Goal: Task Accomplishment & Management: Use online tool/utility

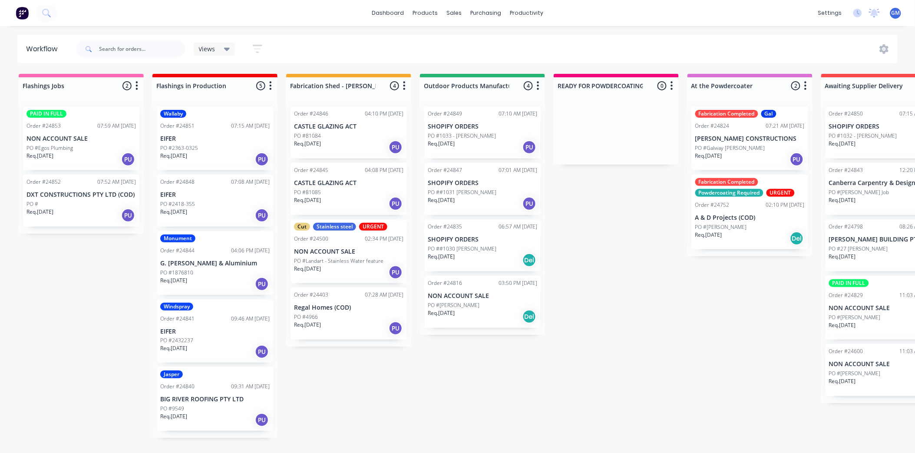
scroll to position [2, 0]
click at [484, 305] on div "PO #[PERSON_NAME]" at bounding box center [482, 305] width 109 height 8
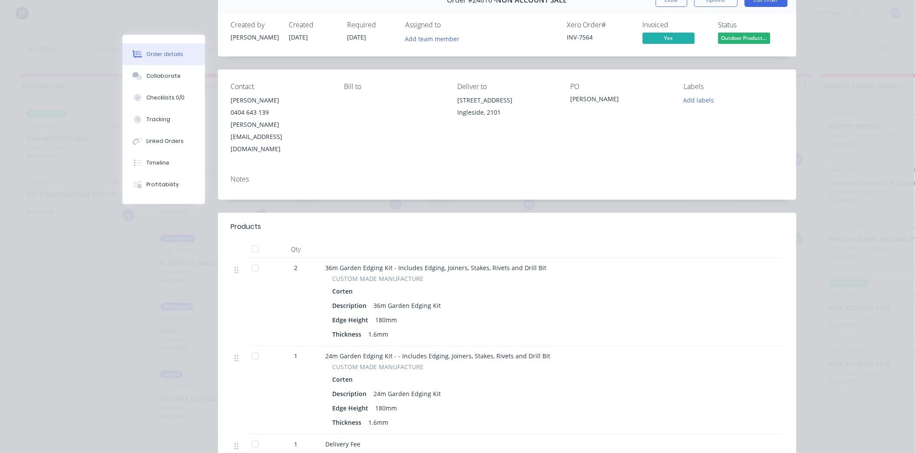
scroll to position [0, 0]
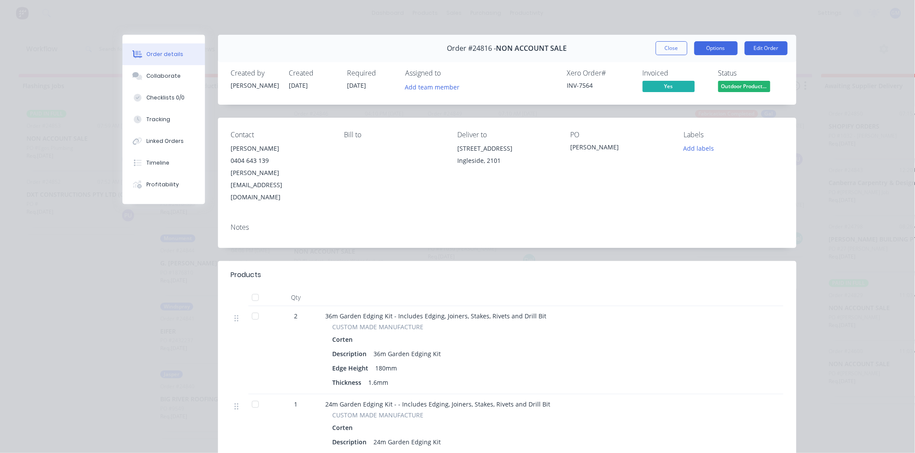
click at [709, 41] on button "Options" at bounding box center [715, 48] width 43 height 14
click at [660, 88] on div "Work Order" at bounding box center [692, 88] width 76 height 13
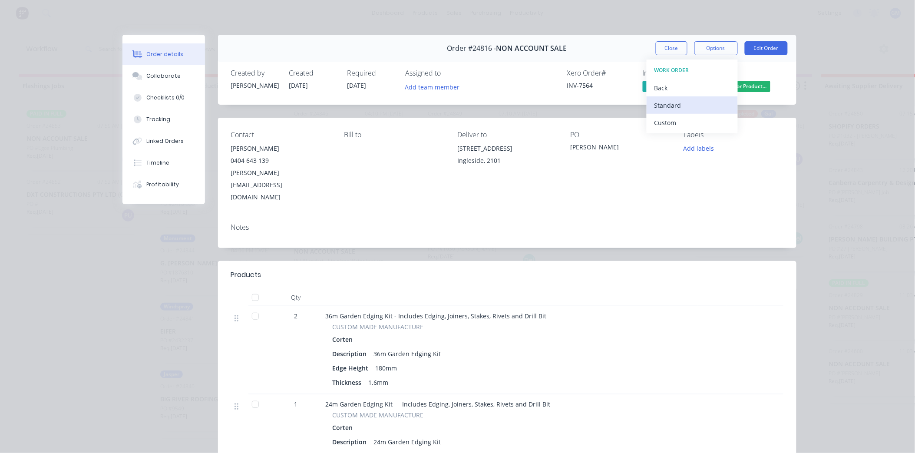
click at [669, 105] on div "Standard" at bounding box center [692, 105] width 76 height 13
